Goal: Navigation & Orientation: Find specific page/section

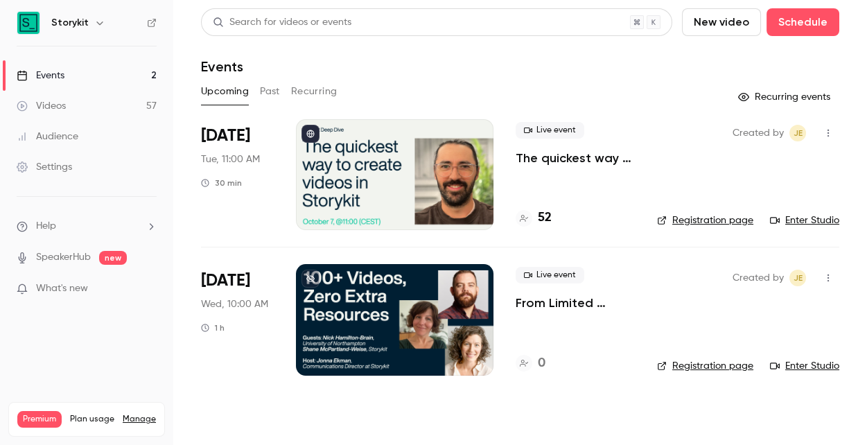
click at [409, 184] on div at bounding box center [394, 174] width 197 height 111
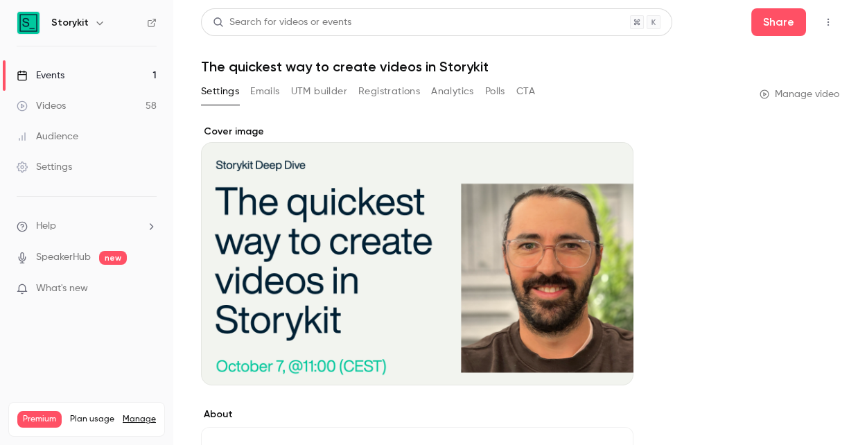
click at [52, 105] on div "Videos" at bounding box center [41, 106] width 49 height 14
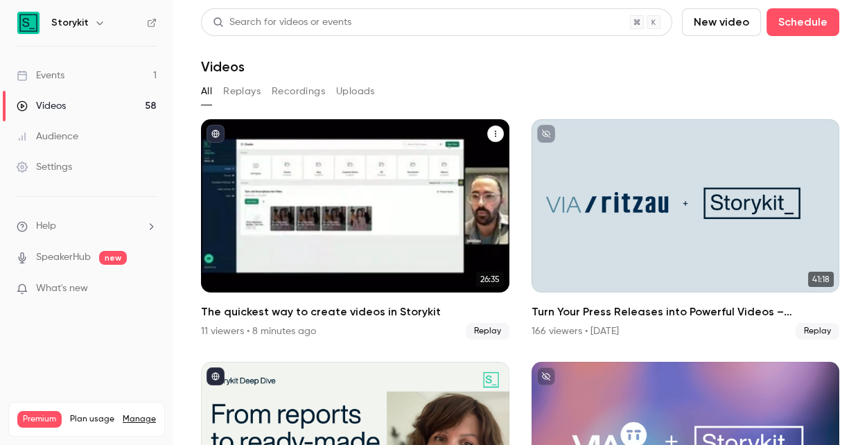
click at [491, 130] on icon "The quickest way to create videos in Storykit" at bounding box center [495, 134] width 8 height 8
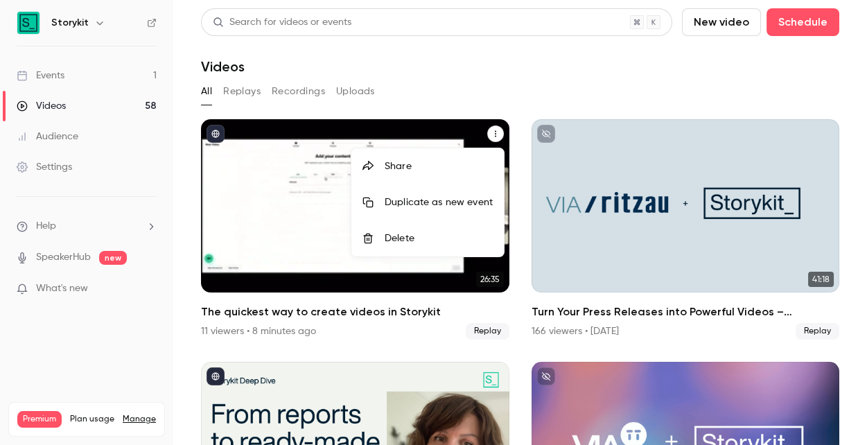
click at [482, 78] on div at bounding box center [433, 222] width 867 height 445
